Goal: Check status: Check status

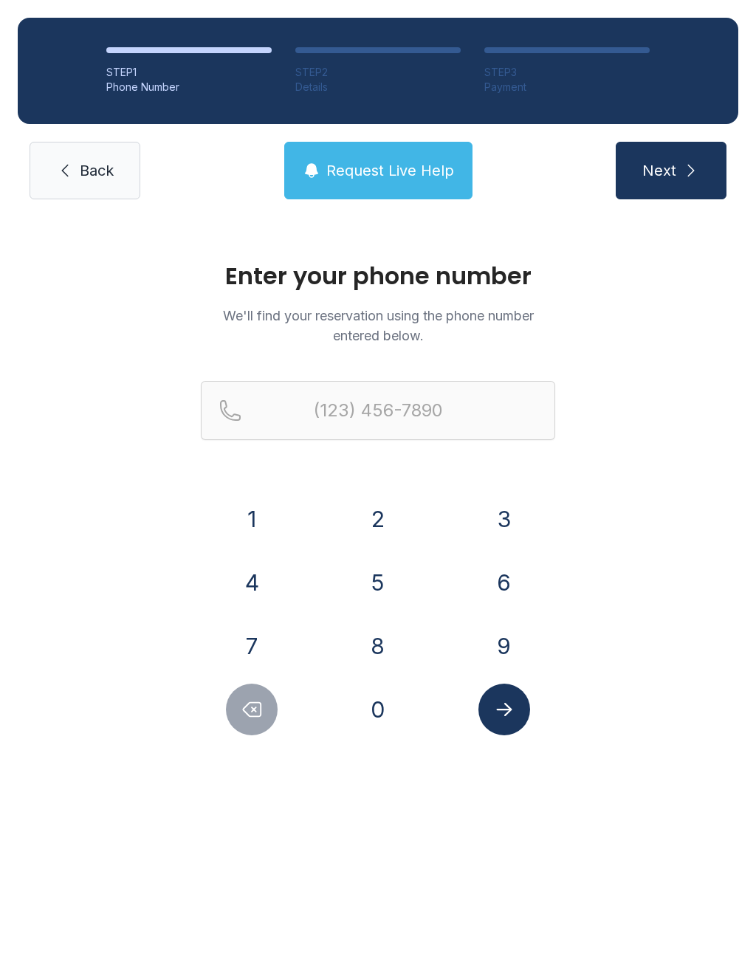
click at [510, 645] on button "9" at bounding box center [504, 646] width 52 height 52
click at [245, 588] on button "4" at bounding box center [252, 583] width 52 height 52
click at [244, 516] on button "1" at bounding box center [252, 519] width 52 height 52
click at [515, 642] on button "9" at bounding box center [504, 646] width 52 height 52
click at [507, 577] on button "6" at bounding box center [504, 583] width 52 height 52
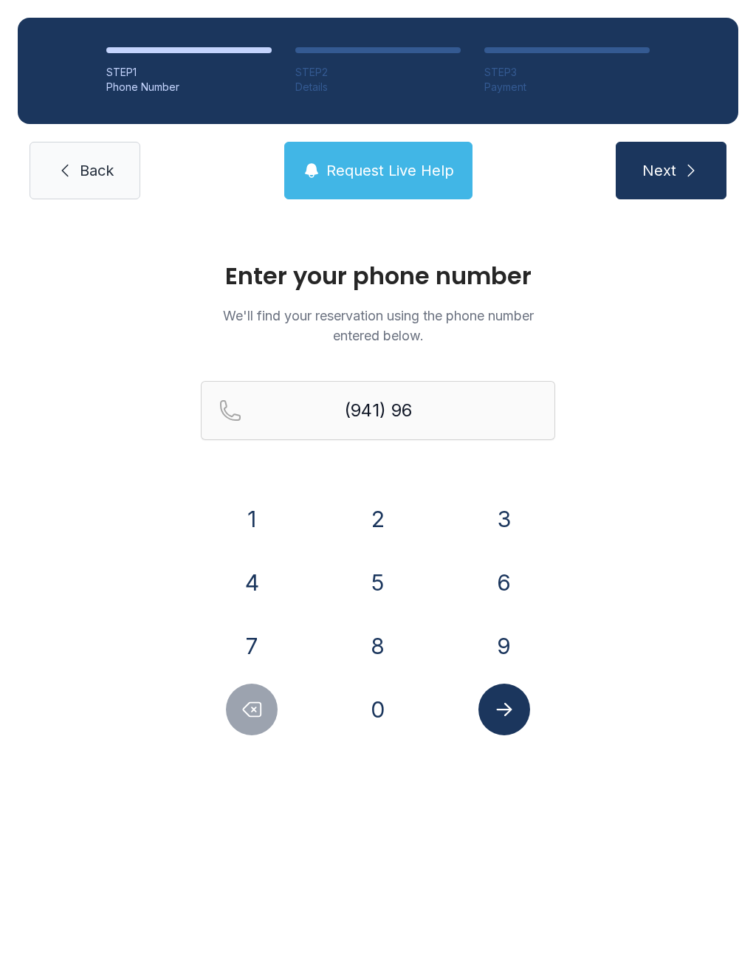
click at [376, 712] on button "0" at bounding box center [378, 710] width 52 height 52
click at [387, 574] on button "5" at bounding box center [378, 583] width 52 height 52
click at [502, 511] on button "3" at bounding box center [504, 519] width 52 height 52
click at [509, 566] on button "6" at bounding box center [504, 583] width 52 height 52
click at [375, 715] on button "0" at bounding box center [378, 710] width 52 height 52
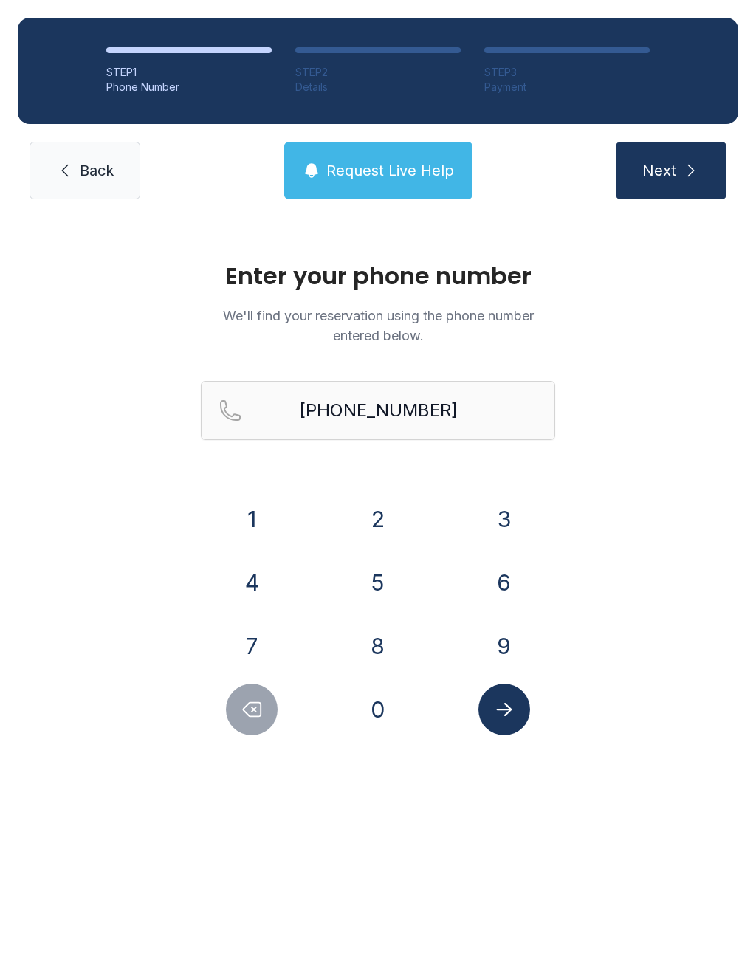
click at [521, 722] on button "Submit lookup form" at bounding box center [504, 710] width 52 height 52
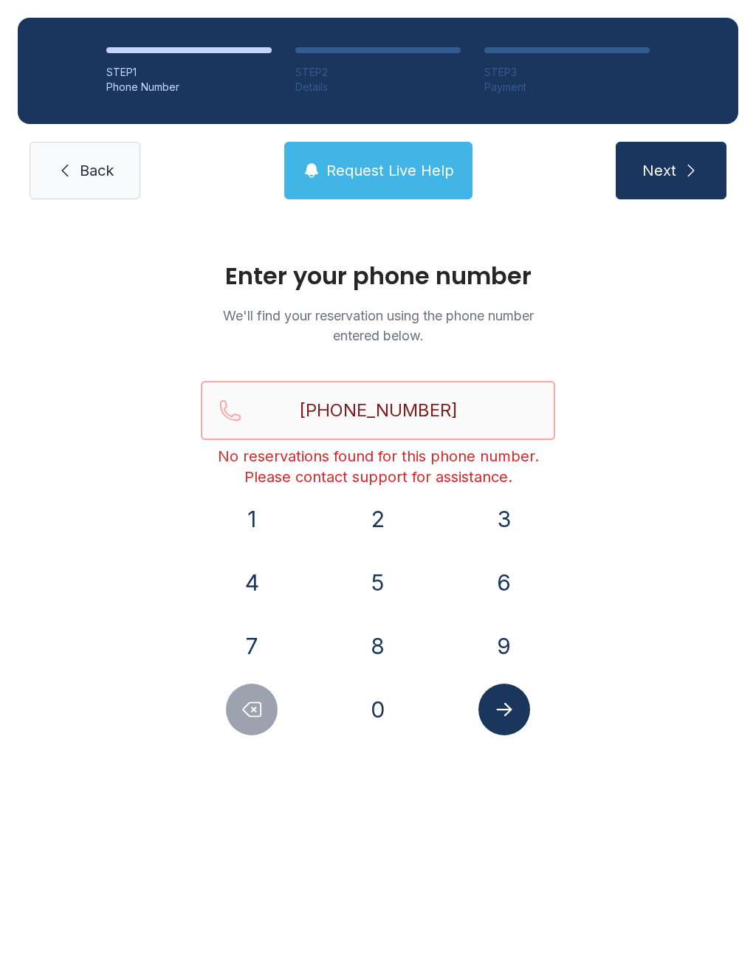
click at [473, 414] on input "[PHONE_NUMBER]" at bounding box center [378, 410] width 354 height 59
click at [610, 597] on div "Enter your phone number We'll find your reservation using the phone number ente…" at bounding box center [378, 505] width 756 height 577
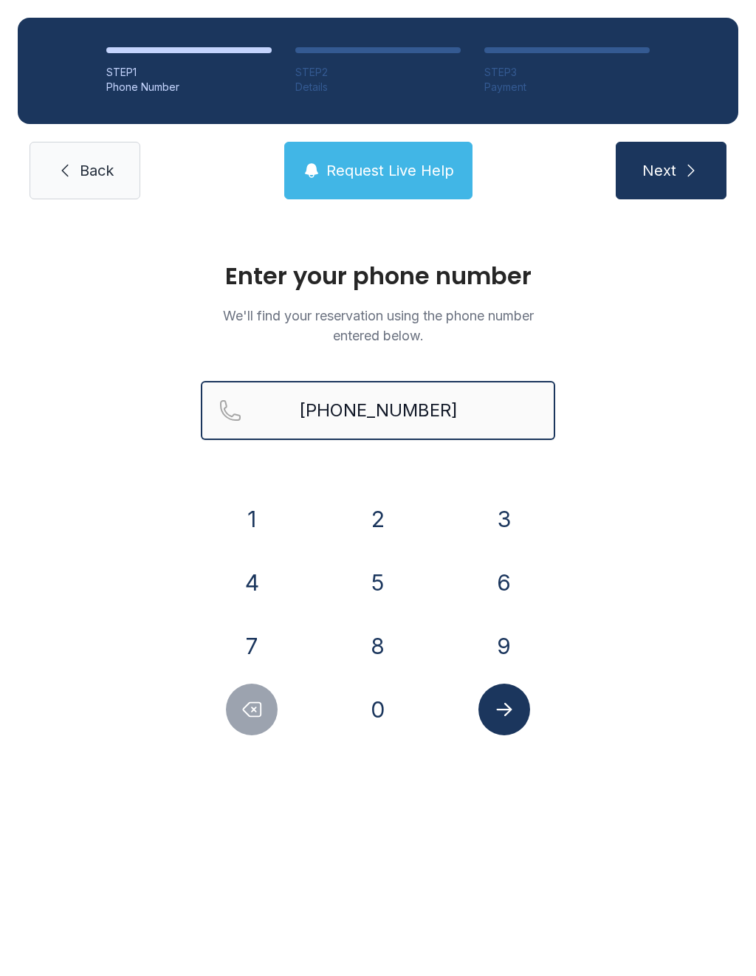
click at [491, 434] on input "[PHONE_NUMBER]" at bounding box center [378, 410] width 354 height 59
click at [256, 684] on button "Delete number" at bounding box center [252, 710] width 52 height 52
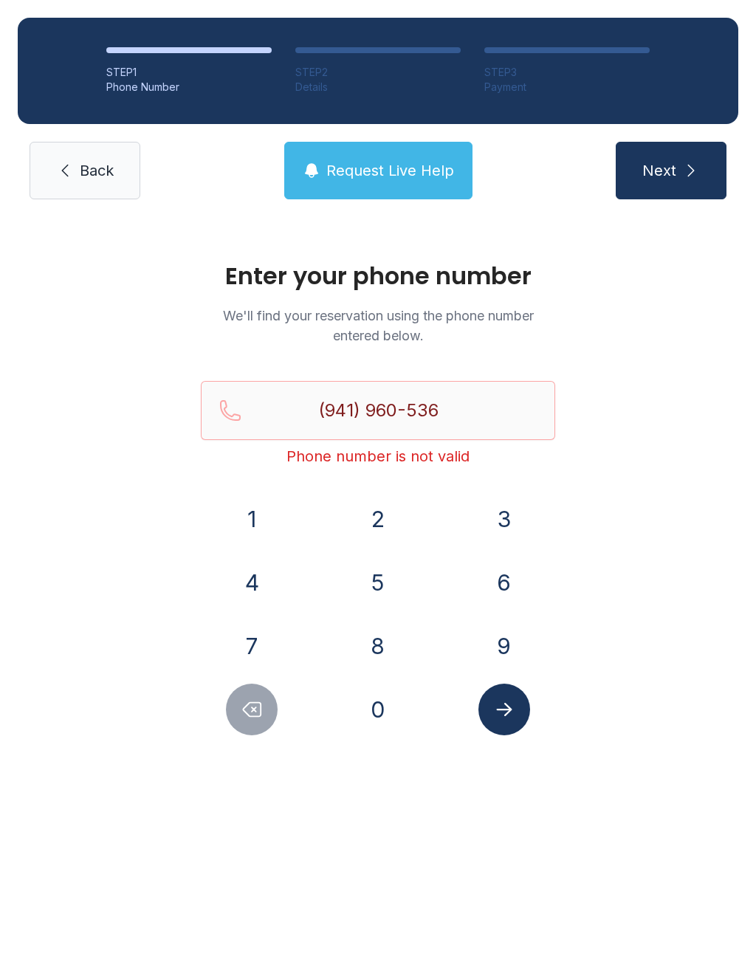
click at [254, 681] on div "1 2 3 4 5 6 7 8 9 0" at bounding box center [378, 614] width 354 height 242
click at [258, 722] on button "Delete number" at bounding box center [252, 710] width 52 height 52
click at [258, 721] on button "Delete number" at bounding box center [252, 710] width 52 height 52
click at [261, 713] on icon "Delete number" at bounding box center [253, 710] width 18 height 14
click at [260, 713] on icon "Delete number" at bounding box center [252, 710] width 22 height 22
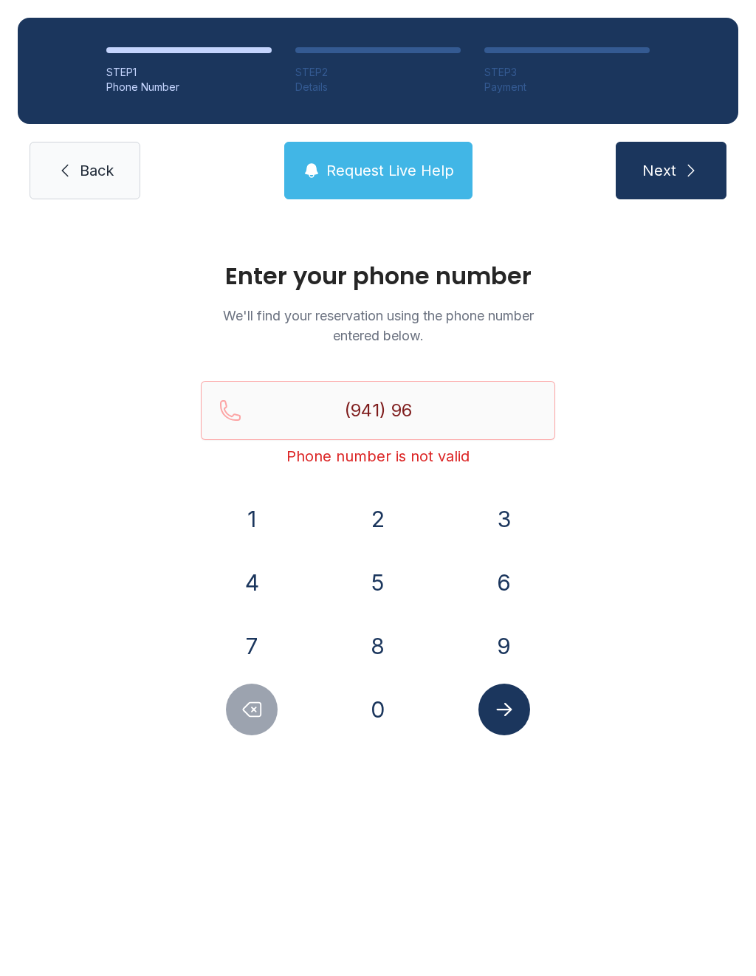
click at [258, 707] on icon "Delete number" at bounding box center [252, 710] width 22 height 22
click at [253, 719] on icon "Delete number" at bounding box center [252, 710] width 22 height 22
click at [377, 586] on button "5" at bounding box center [378, 583] width 52 height 52
click at [514, 578] on button "6" at bounding box center [504, 583] width 52 height 52
click at [382, 704] on button "0" at bounding box center [378, 710] width 52 height 52
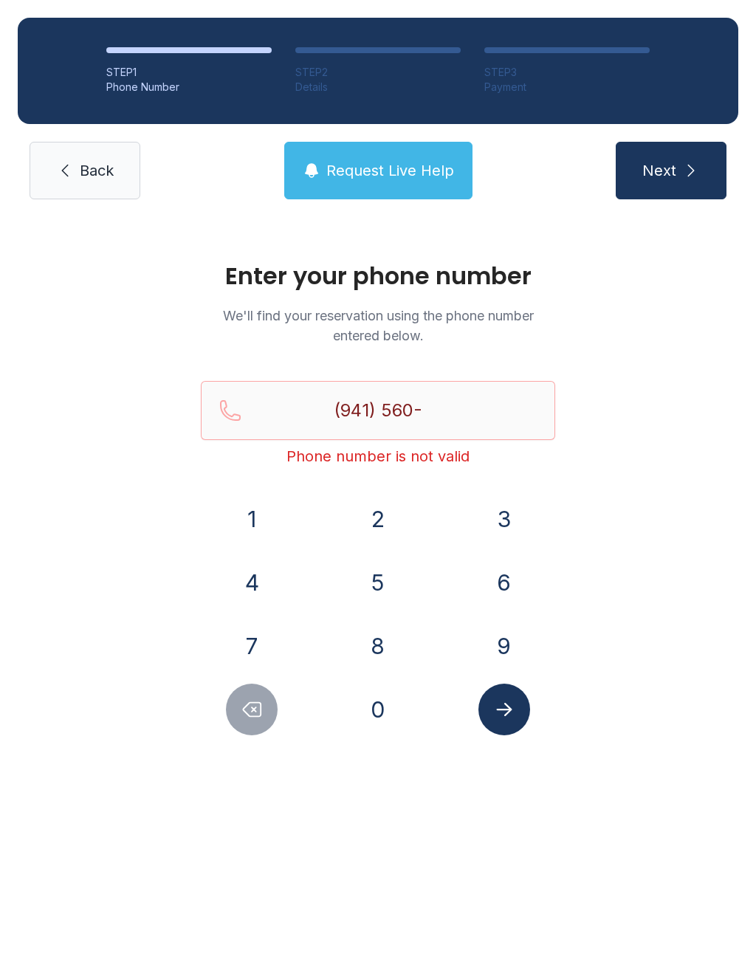
click at [236, 723] on button "Delete number" at bounding box center [252, 710] width 52 height 52
click at [234, 684] on div at bounding box center [252, 710] width 103 height 52
click at [240, 701] on button "Delete number" at bounding box center [252, 710] width 52 height 52
click at [518, 659] on button "9" at bounding box center [504, 646] width 52 height 52
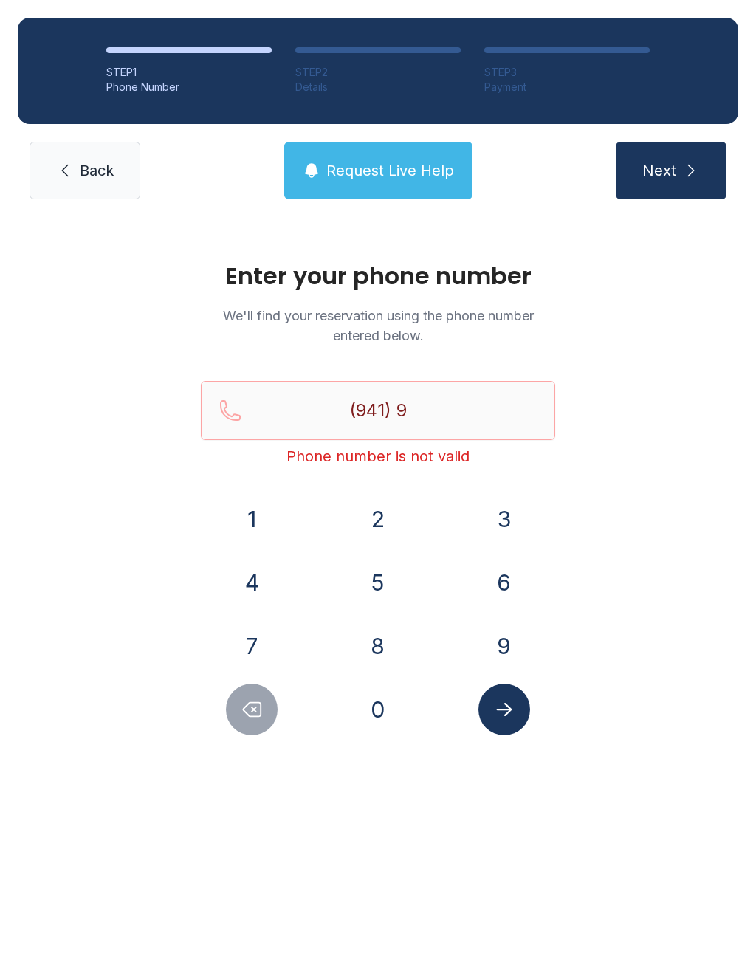
click at [512, 580] on button "6" at bounding box center [504, 583] width 52 height 52
click at [379, 727] on button "0" at bounding box center [378, 710] width 52 height 52
click at [385, 578] on button "5" at bounding box center [378, 583] width 52 height 52
click at [489, 518] on button "3" at bounding box center [504, 519] width 52 height 52
click at [521, 593] on button "6" at bounding box center [504, 583] width 52 height 52
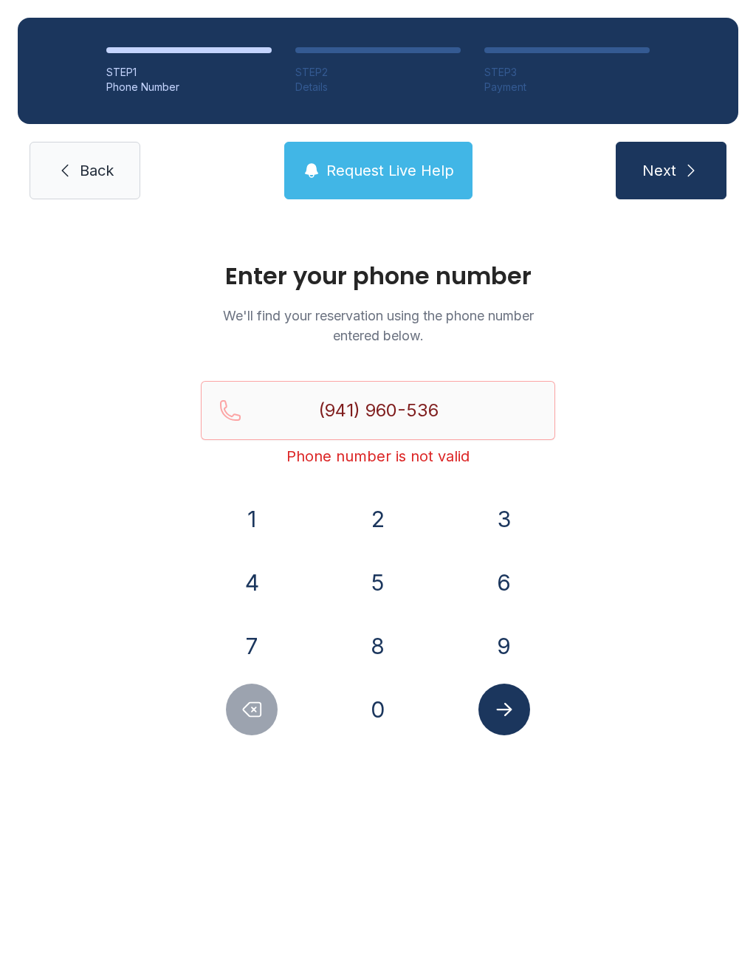
click at [394, 708] on button "0" at bounding box center [378, 710] width 52 height 52
type input "[PHONE_NUMBER]"
click at [517, 728] on button "Submit lookup form" at bounding box center [504, 710] width 52 height 52
click at [92, 162] on span "Back" at bounding box center [97, 170] width 34 height 21
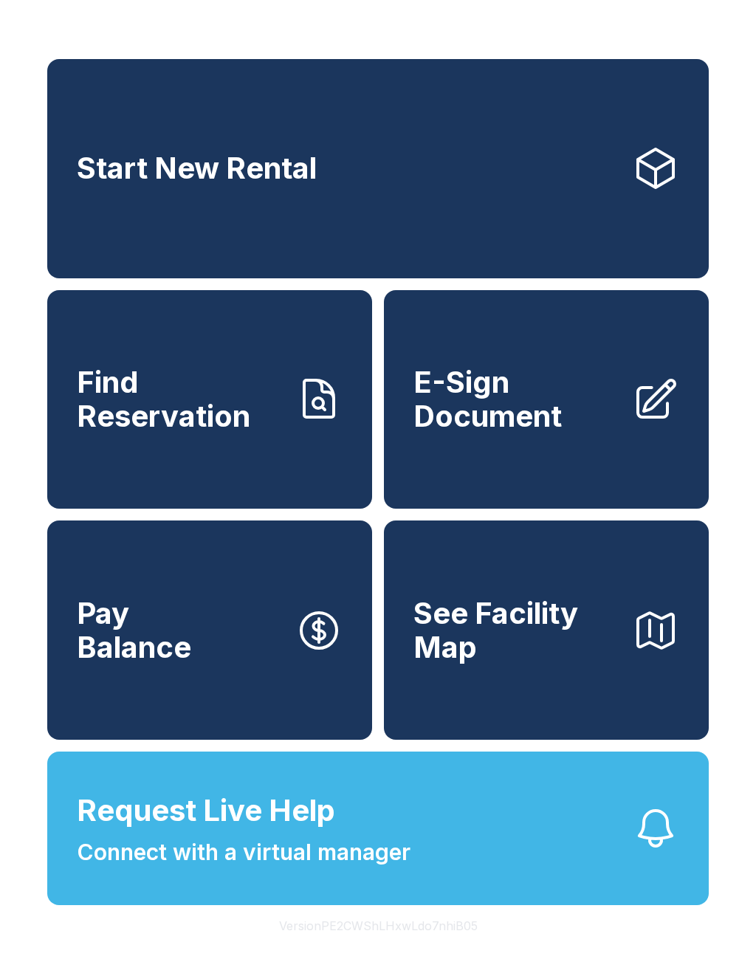
click at [349, 865] on span "Request Live Help Connect with a virtual manager" at bounding box center [244, 829] width 334 height 80
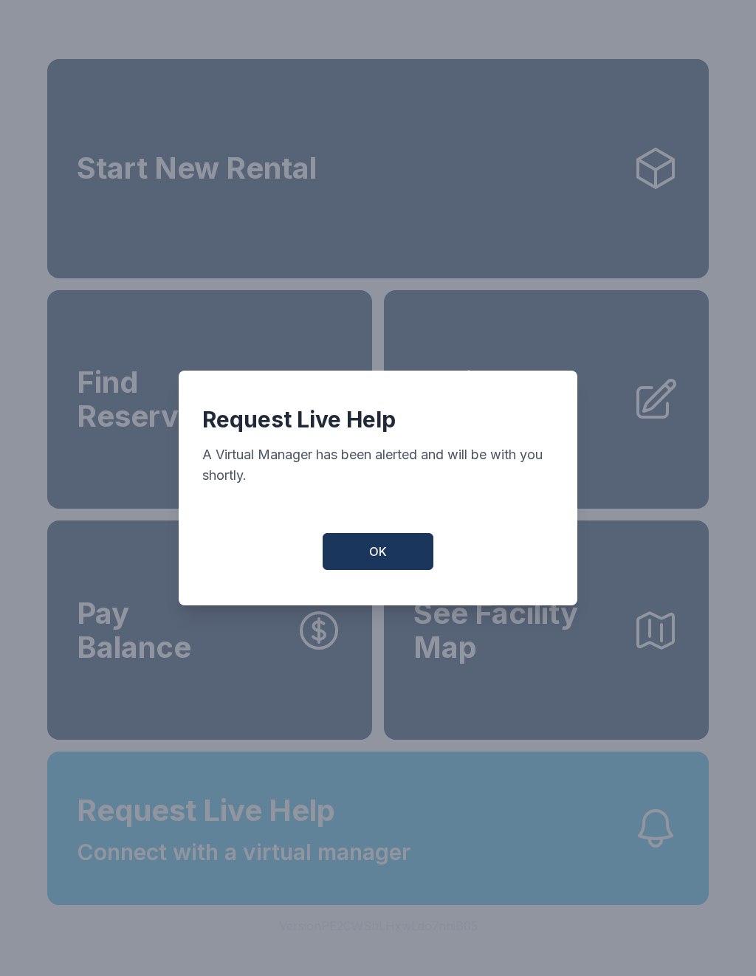
click at [398, 536] on div "Request Live Help A Virtual Manager has been alerted and will be with you short…" at bounding box center [378, 488] width 399 height 235
click at [411, 565] on button "OK" at bounding box center [378, 551] width 111 height 37
